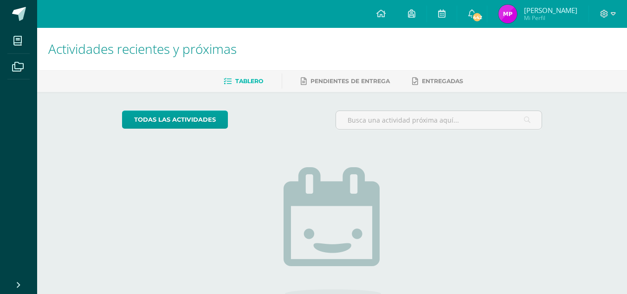
click at [515, 14] on img at bounding box center [508, 14] width 19 height 19
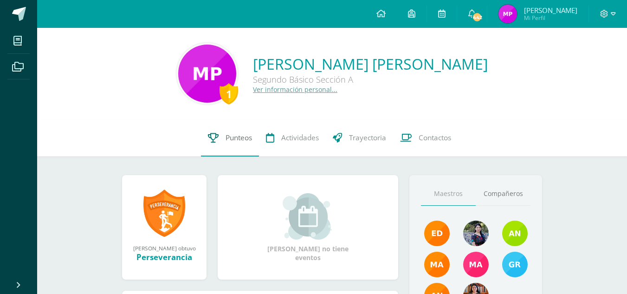
click at [222, 146] on link "Punteos" at bounding box center [230, 137] width 58 height 37
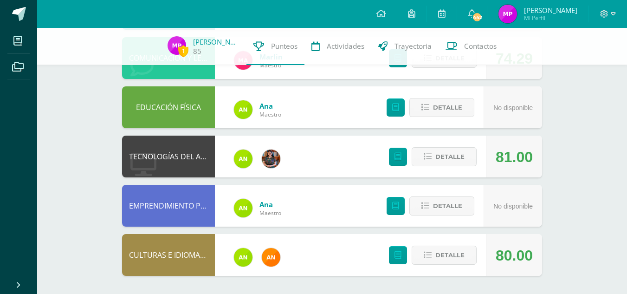
scroll to position [503, 0]
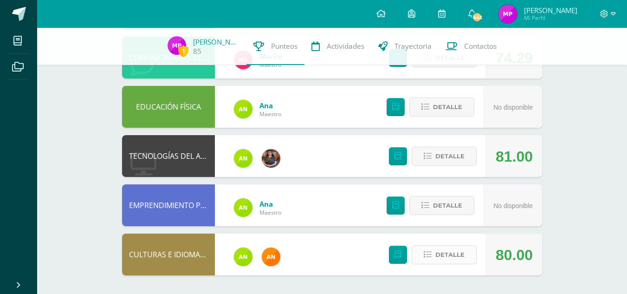
click at [437, 252] on span "Detalle" at bounding box center [450, 254] width 29 height 17
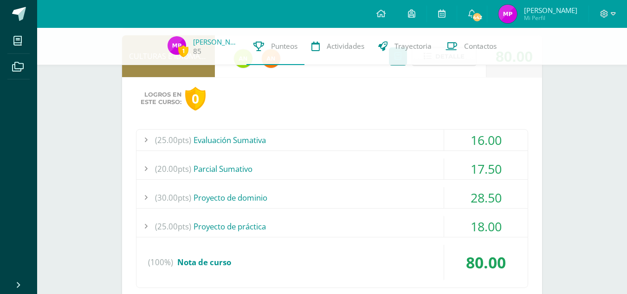
scroll to position [710, 0]
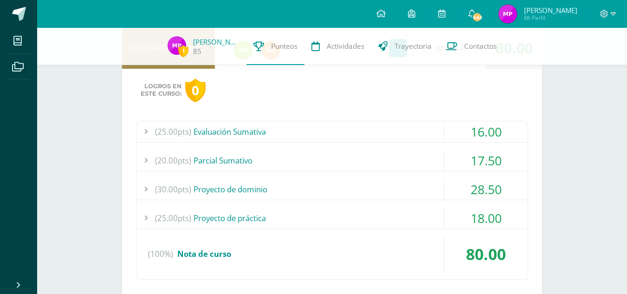
click at [446, 221] on div "18.00" at bounding box center [486, 218] width 84 height 21
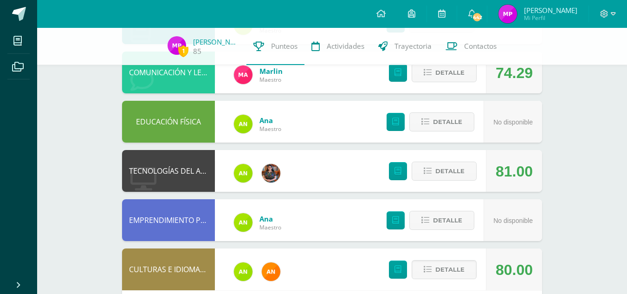
scroll to position [488, 0]
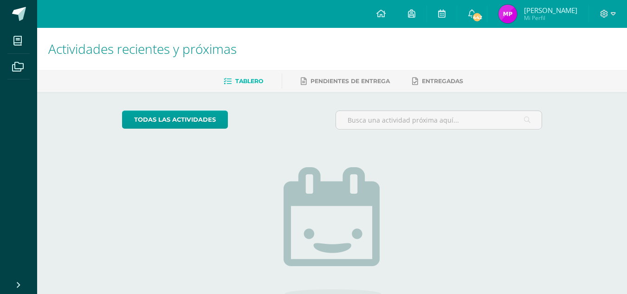
click at [515, 11] on img at bounding box center [508, 14] width 19 height 19
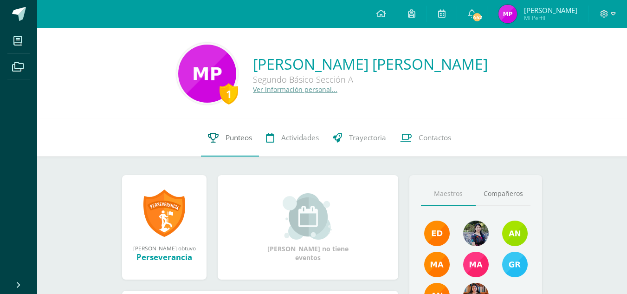
click at [218, 136] on link "Punteos" at bounding box center [230, 137] width 58 height 37
